Goal: Information Seeking & Learning: Learn about a topic

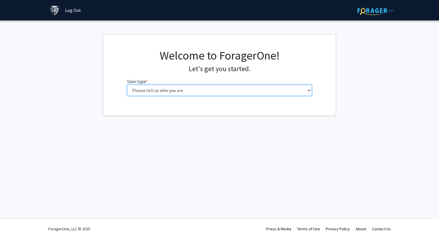
click at [151, 92] on select "Please tell us who you are Undergraduate Student Master's Student Doctoral Cand…" at bounding box center [219, 90] width 185 height 11
click at [210, 94] on select "Please tell us who you are Undergraduate Student Master's Student Doctoral Cand…" at bounding box center [219, 90] width 185 height 11
select select "1: undergrad"
click at [127, 85] on select "Please tell us who you are Undergraduate Student Master's Student Doctoral Cand…" at bounding box center [219, 90] width 185 height 11
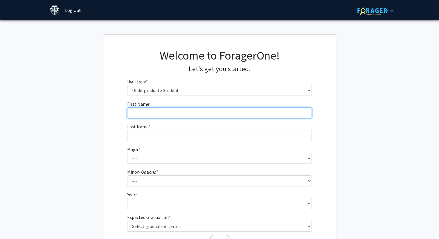
click at [191, 108] on input "First Name * required" at bounding box center [219, 113] width 185 height 11
type input "[PERSON_NAME]"
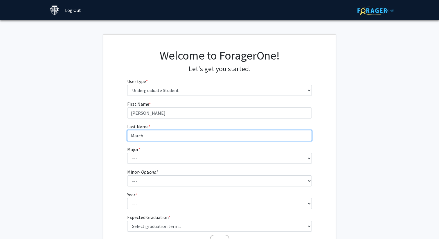
type input "March"
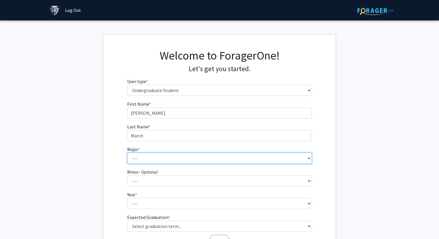
click at [187, 158] on select "--- Africana Studies Anthropology Applied Mathematics & Statistics Archaeology …" at bounding box center [219, 158] width 185 height 11
select select "3: 18"
click at [127, 153] on select "--- Africana Studies Anthropology Applied Mathematics & Statistics Archaeology …" at bounding box center [219, 158] width 185 height 11
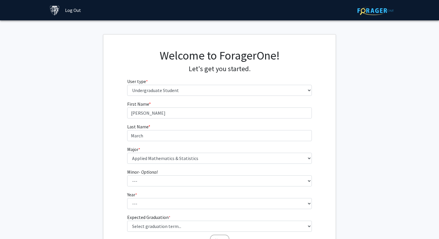
click at [76, 164] on fg-get-started "Welcome to ForagerOne! Let's get you started. User type * required Please tell …" at bounding box center [219, 148] width 439 height 228
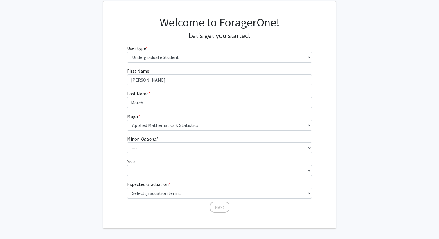
scroll to position [56, 0]
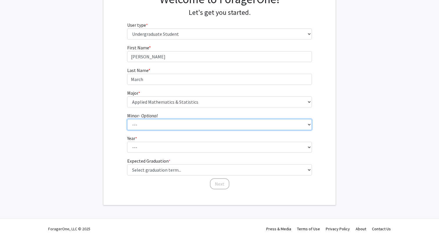
click at [196, 121] on select "--- Accounting and Financial Management Africana Studies Anthropology Applied M…" at bounding box center [219, 124] width 185 height 11
select select "13: 25"
click at [127, 119] on select "--- Accounting and Financial Management Africana Studies Anthropology Applied M…" at bounding box center [219, 124] width 185 height 11
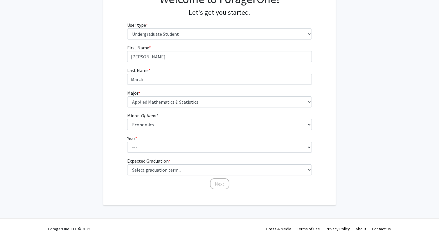
click at [167, 157] on form "First Name * required [PERSON_NAME] Last Name * required March Major * required…" at bounding box center [219, 114] width 185 height 140
click at [167, 141] on fg-select "Year * required --- First-year Sophomore Junior Senior Postbaccalaureate Certif…" at bounding box center [219, 144] width 185 height 18
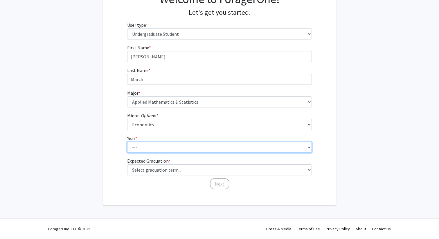
click at [167, 149] on select "--- First-year Sophomore Junior Senior Postbaccalaureate Certificate" at bounding box center [219, 147] width 185 height 11
select select "2: sophomore"
click at [127, 142] on select "--- First-year Sophomore Junior Senior Postbaccalaureate Certificate" at bounding box center [219, 147] width 185 height 11
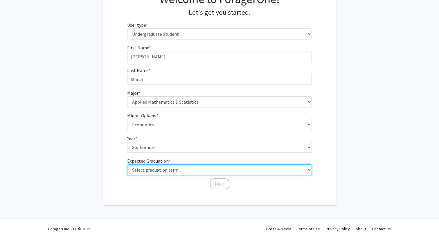
click at [166, 170] on select "Select graduation term... Spring 2025 Summer 2025 Fall 2025 Winter 2025 Spring …" at bounding box center [219, 169] width 185 height 11
select select "13: spring_2028"
click at [127, 164] on select "Select graduation term... Spring 2025 Summer 2025 Fall 2025 Winter 2025 Spring …" at bounding box center [219, 169] width 185 height 11
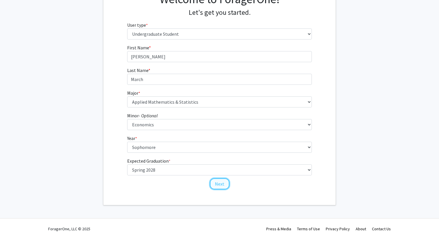
click at [216, 180] on button "Next" at bounding box center [219, 183] width 19 height 11
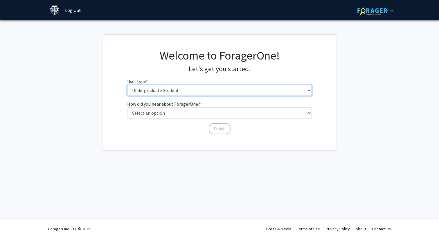
click at [182, 86] on select "Please tell us who you are Undergraduate Student Master's Student Doctoral Cand…" at bounding box center [219, 90] width 185 height 11
click at [127, 85] on select "Please tell us who you are Undergraduate Student Master's Student Doctoral Cand…" at bounding box center [219, 90] width 185 height 11
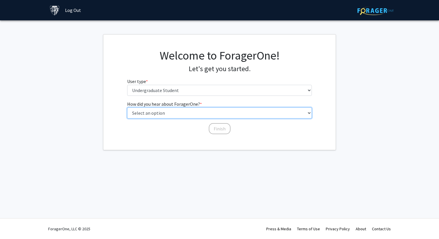
click at [172, 114] on select "Select an option Peer/student recommendation Faculty/staff recommendation Unive…" at bounding box center [219, 113] width 185 height 11
select select "3: university_website"
click at [127, 108] on select "Select an option Peer/student recommendation Faculty/staff recommendation Unive…" at bounding box center [219, 113] width 185 height 11
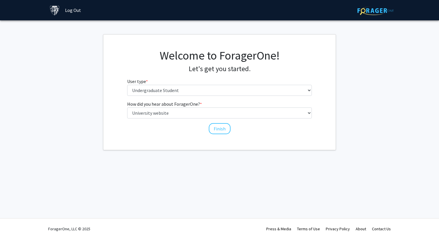
click at [156, 135] on div "Welcome to ForagerOne! Let's get you started. User type * required Please tell …" at bounding box center [219, 92] width 232 height 115
click at [217, 129] on button "Finish" at bounding box center [220, 128] width 22 height 11
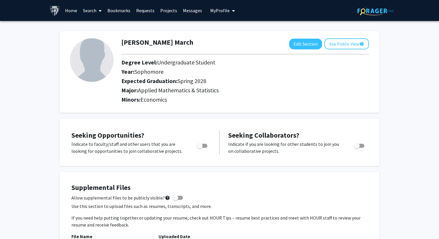
click at [223, 10] on span "My Profile" at bounding box center [219, 11] width 19 height 6
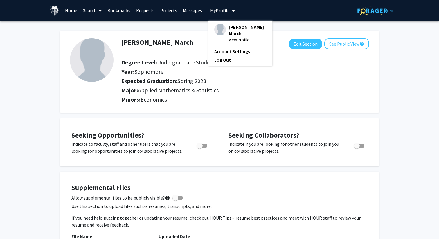
click at [223, 10] on span "My Profile" at bounding box center [219, 11] width 19 height 6
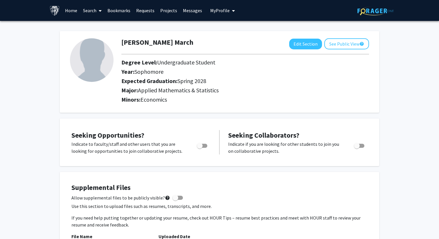
click at [69, 5] on link "Home" at bounding box center [71, 10] width 18 height 20
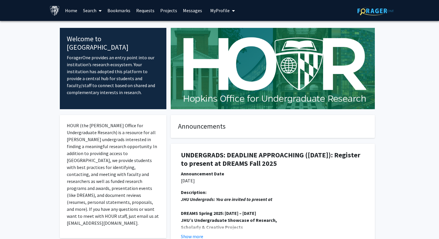
click at [88, 8] on link "Search" at bounding box center [92, 10] width 24 height 20
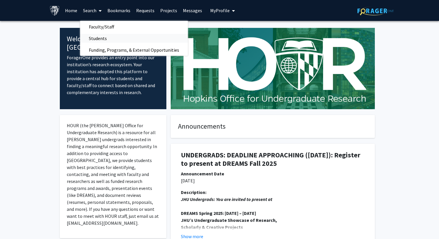
click at [100, 36] on span "Students" at bounding box center [97, 39] width 35 height 12
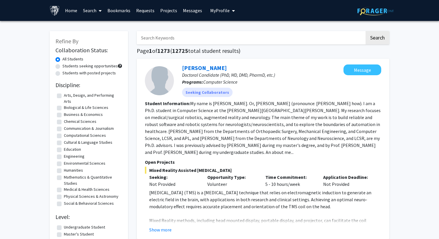
click at [92, 12] on link "Search" at bounding box center [92, 10] width 24 height 20
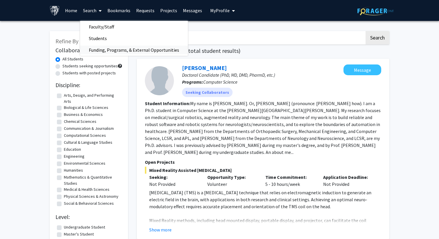
click at [108, 49] on span "Funding, Programs, & External Opportunities" at bounding box center [134, 50] width 108 height 12
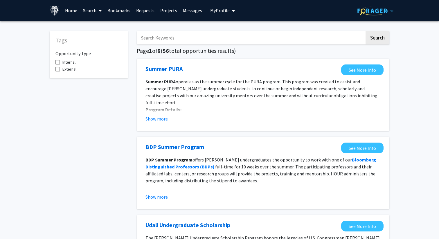
click at [95, 14] on link "Search" at bounding box center [92, 10] width 24 height 20
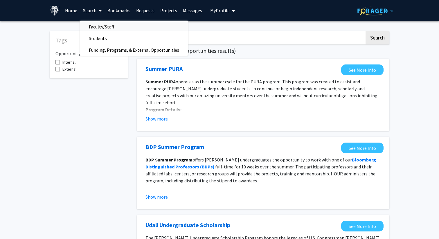
click at [100, 28] on span "Faculty/Staff" at bounding box center [101, 27] width 43 height 12
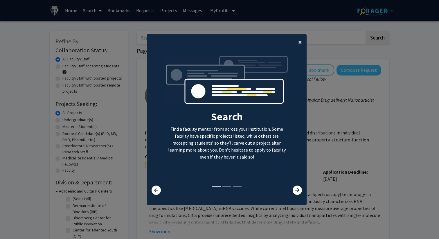
click at [298, 42] on button "×" at bounding box center [300, 42] width 13 height 16
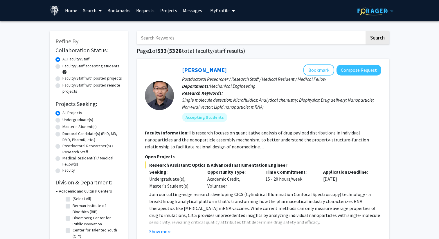
click at [197, 42] on input "Search Keywords" at bounding box center [251, 37] width 228 height 13
type input "math"
click at [366, 31] on button "Search" at bounding box center [378, 37] width 24 height 13
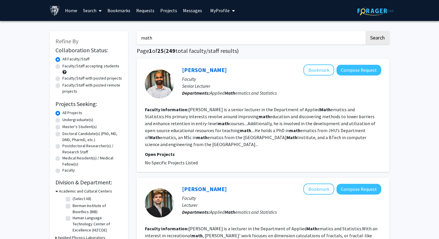
click at [62, 120] on label "Undergraduate(s)" at bounding box center [77, 120] width 31 height 6
click at [62, 120] on input "Undergraduate(s)" at bounding box center [64, 119] width 4 height 4
radio input "true"
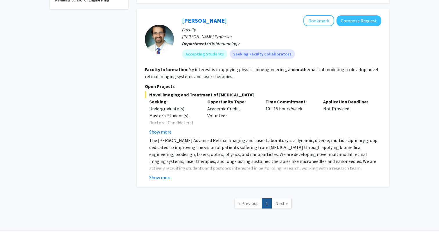
scroll to position [208, 0]
click at [164, 176] on button "Show more" at bounding box center [160, 176] width 22 height 7
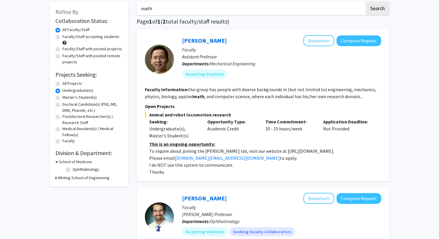
scroll to position [25, 0]
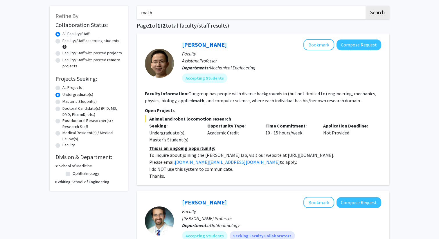
click at [262, 155] on p "To inquire about joining the [PERSON_NAME] lab, visit our website at [URL][DOMA…" at bounding box center [265, 155] width 232 height 7
drag, startPoint x: 265, startPoint y: 156, endPoint x: 327, endPoint y: 157, distance: 62.2
click at [327, 157] on p "To inquire about joining the [PERSON_NAME] lab, visit our website at [URL][DOMA…" at bounding box center [265, 155] width 232 height 7
copy p "[URL][DOMAIN_NAME]."
click at [315, 144] on div "Animal and robot locomotion research Seeking: Undergraduate(s), Master's Studen…" at bounding box center [263, 147] width 237 height 64
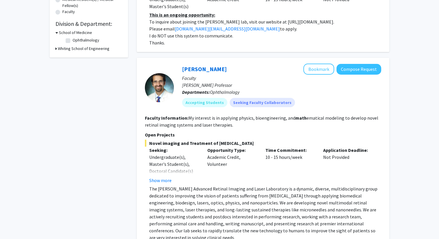
scroll to position [184, 0]
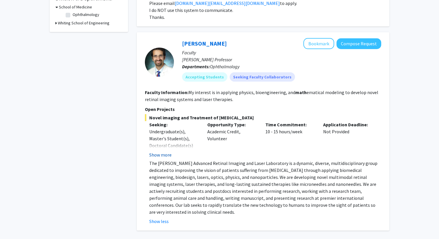
click at [165, 155] on button "Show more" at bounding box center [160, 154] width 22 height 7
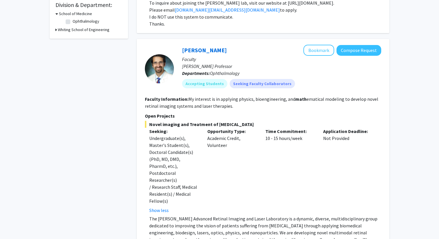
scroll to position [0, 0]
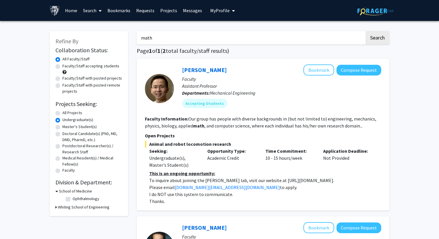
click at [169, 36] on input "math" at bounding box center [251, 37] width 228 height 13
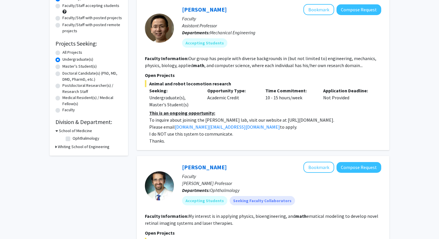
scroll to position [65, 0]
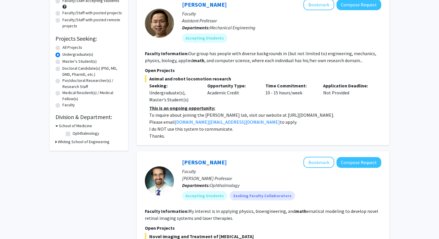
click at [58, 142] on h3 "Whiting School of Engineering" at bounding box center [84, 142] width 52 height 6
click at [58, 142] on div "Whiting School of Engineering" at bounding box center [89, 142] width 67 height 6
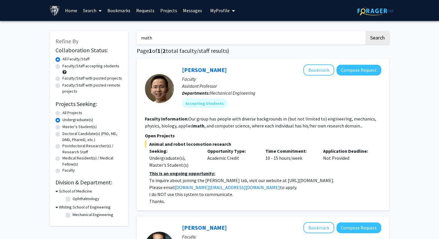
click at [195, 37] on input "math" at bounding box center [251, 37] width 228 height 13
click at [364, 38] on input "Search Keywords" at bounding box center [251, 37] width 228 height 13
click at [378, 38] on button "Search" at bounding box center [378, 37] width 24 height 13
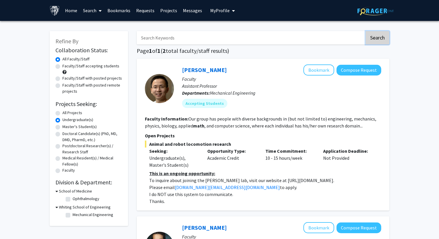
radio input "true"
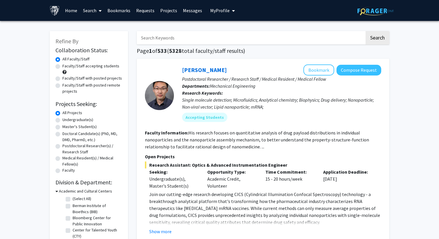
click at [62, 118] on label "Undergraduate(s)" at bounding box center [77, 120] width 31 height 6
click at [62, 118] on input "Undergraduate(s)" at bounding box center [64, 119] width 4 height 4
radio input "true"
